Goal: Navigation & Orientation: Find specific page/section

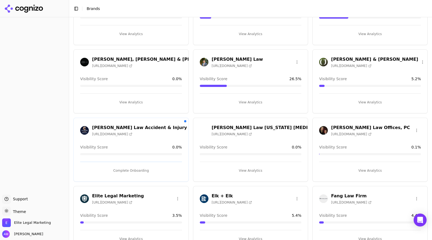
scroll to position [74, 0]
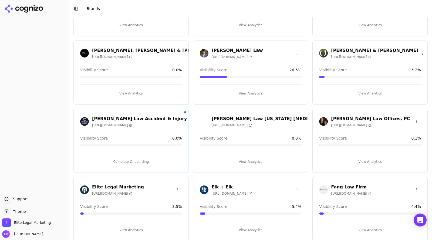
click at [214, 50] on h3 "Cannon Law" at bounding box center [237, 50] width 51 height 6
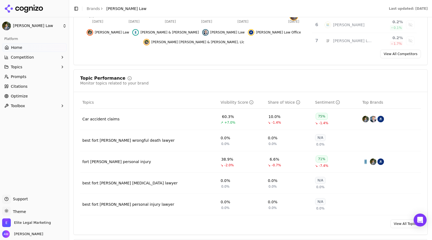
scroll to position [172, 0]
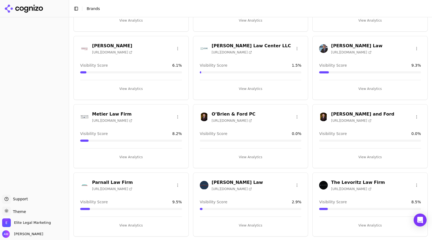
scroll to position [302, 0]
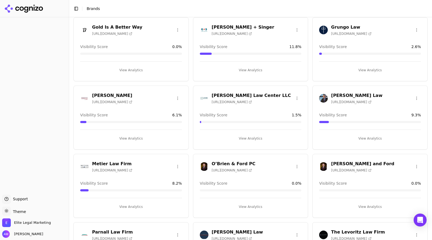
click at [342, 100] on span "https://malmanlaw.com" at bounding box center [351, 102] width 40 height 4
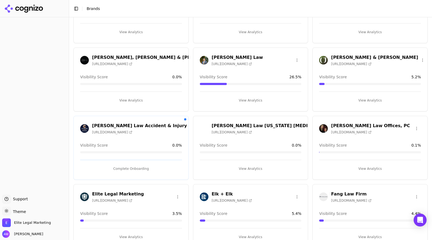
scroll to position [0, 0]
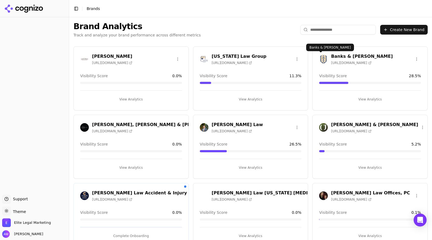
click at [335, 58] on h3 "Banks & Brower" at bounding box center [362, 56] width 62 height 6
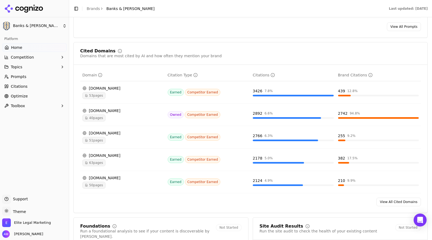
scroll to position [544, 0]
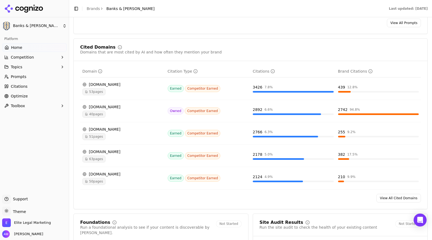
click at [20, 92] on ul "Home Competition Topics Prompts Citations Optimize Toolbox" at bounding box center [34, 76] width 65 height 67
click at [19, 95] on span "Optimize" at bounding box center [19, 95] width 17 height 5
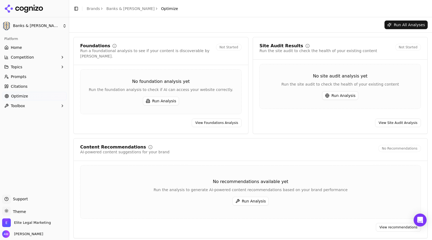
click at [33, 27] on html "Banks & Brower Platform Home Competition Topics Prompts Citations Optimize Tool…" at bounding box center [216, 120] width 432 height 240
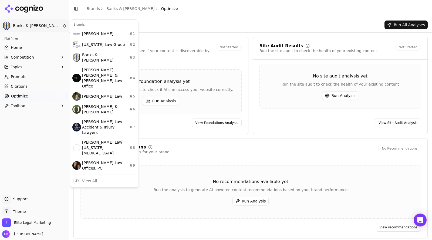
click at [36, 25] on html "Banks & Brower Platform Home Competition Topics Prompts Citations Optimize Tool…" at bounding box center [216, 120] width 432 height 240
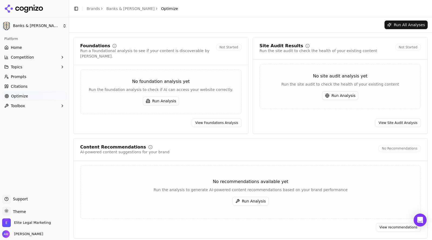
click at [18, 46] on span "Home" at bounding box center [16, 47] width 11 height 5
